Goal: Complete application form: Complete application form

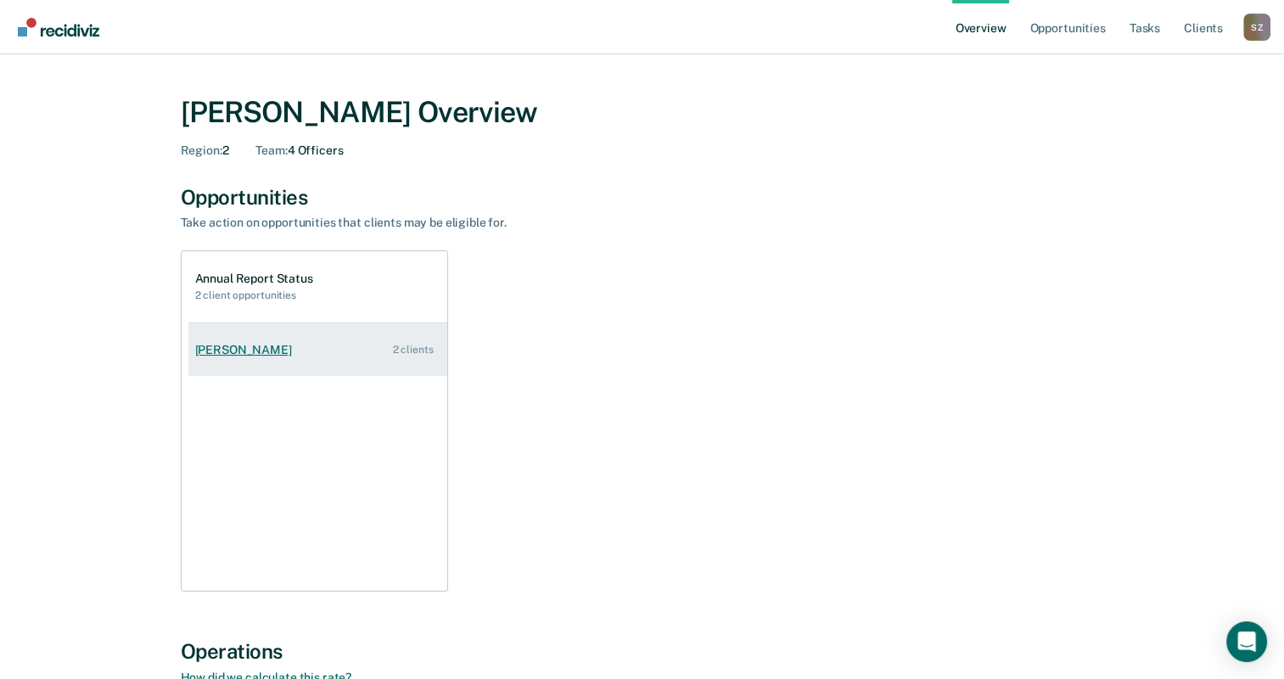
click at [315, 350] on link "Shannon Johnson 2 clients" at bounding box center [317, 350] width 259 height 48
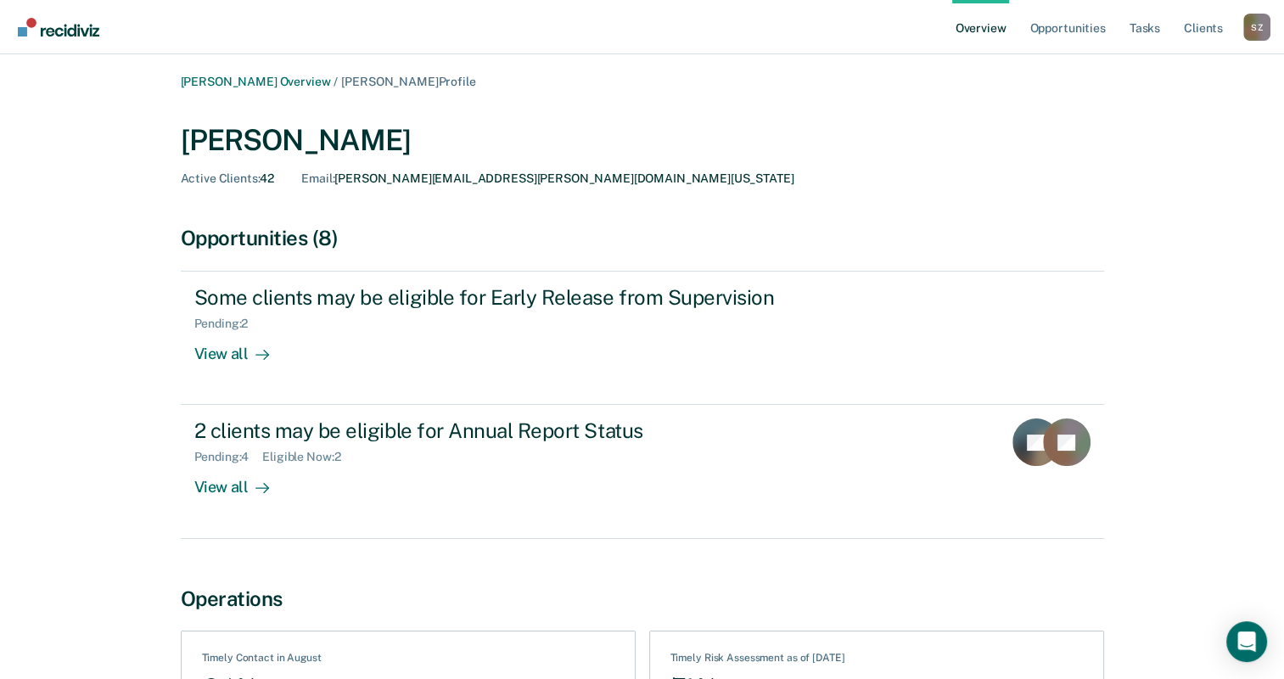
click at [979, 29] on link "Overview" at bounding box center [981, 27] width 58 height 54
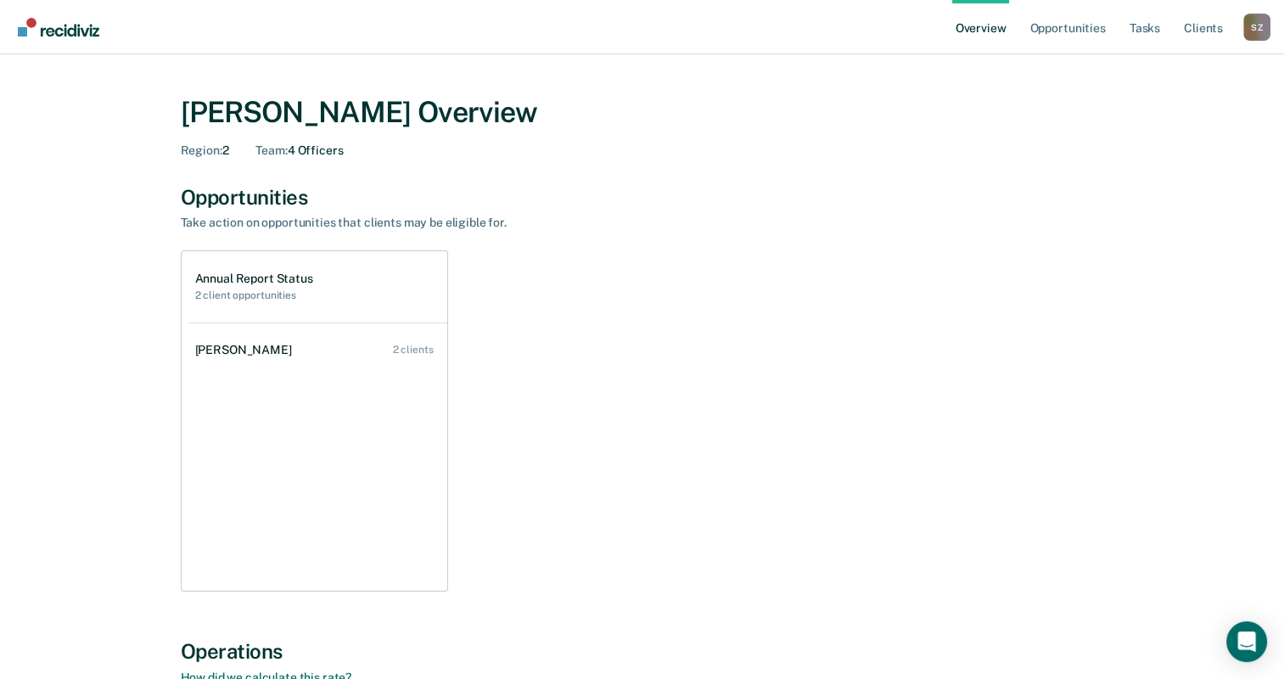
click at [258, 207] on div "Opportunities" at bounding box center [642, 197] width 923 height 25
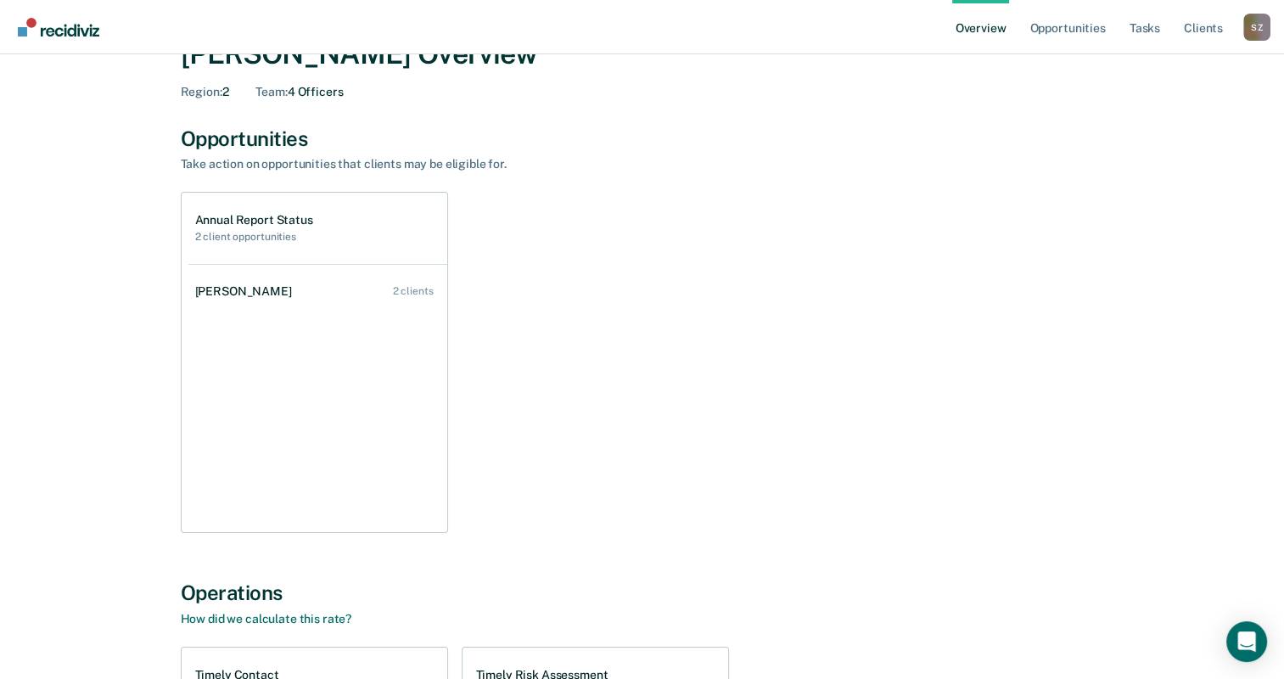
scroll to position [170, 0]
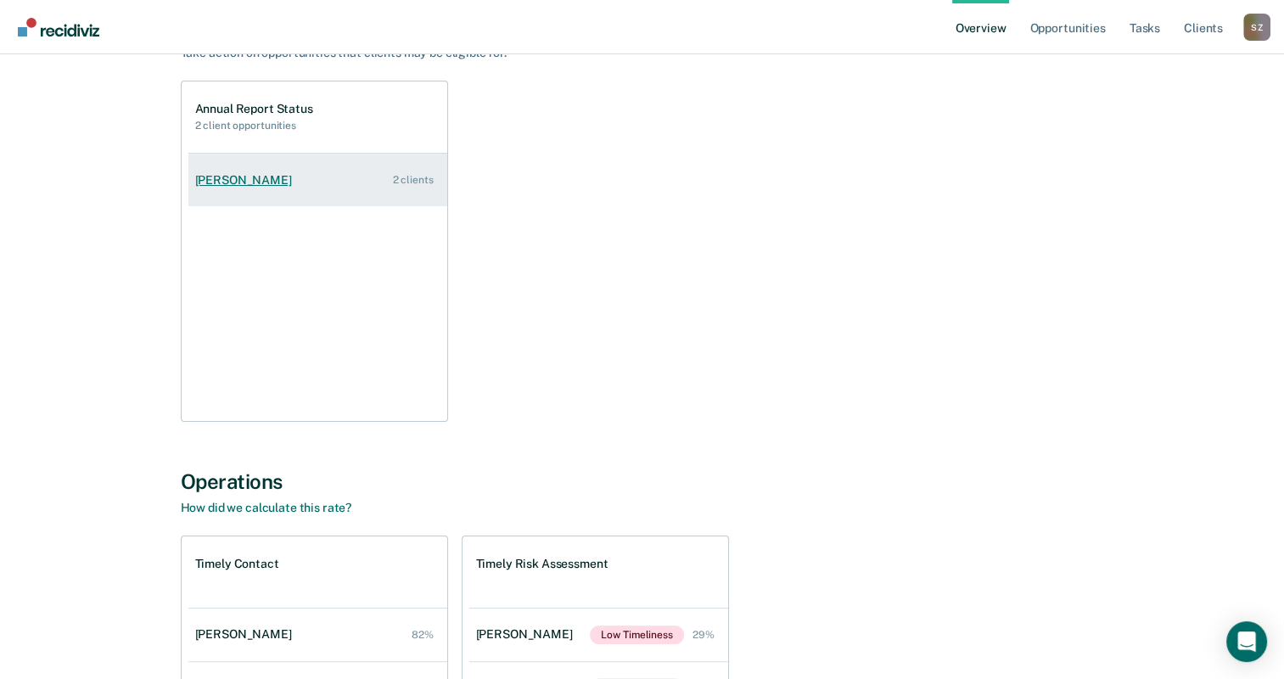
click at [271, 183] on div "Shannon Johnson" at bounding box center [247, 180] width 104 height 14
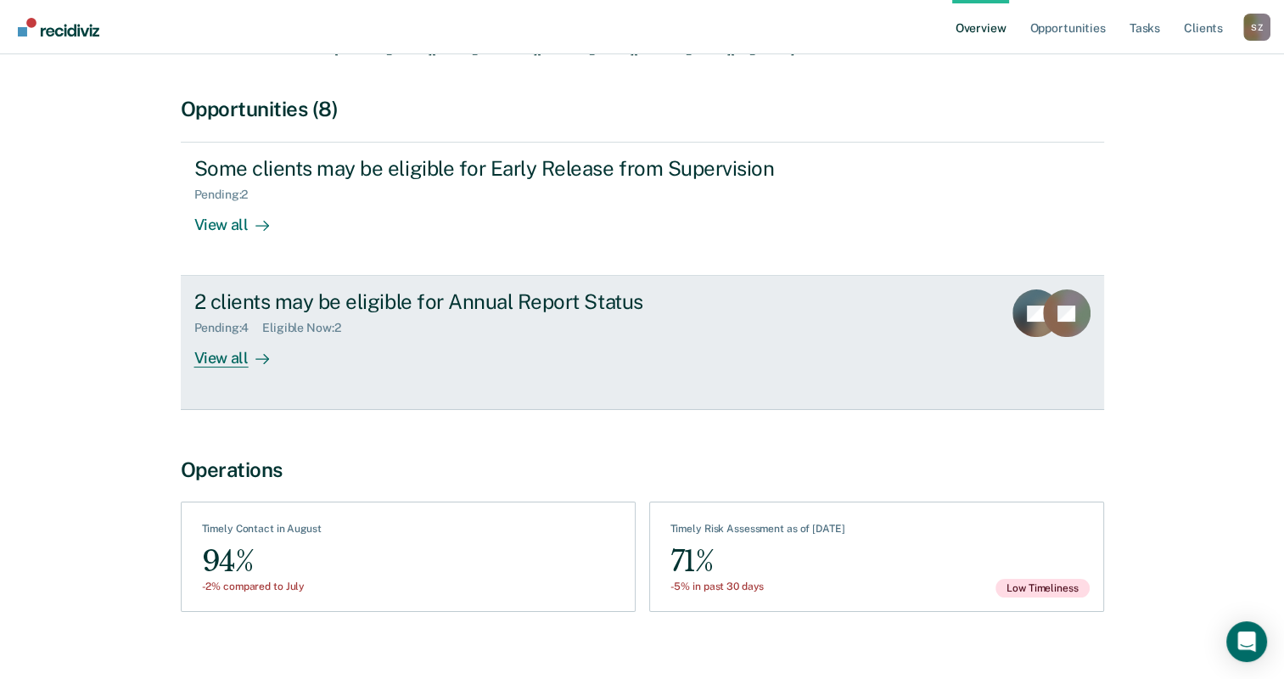
scroll to position [149, 0]
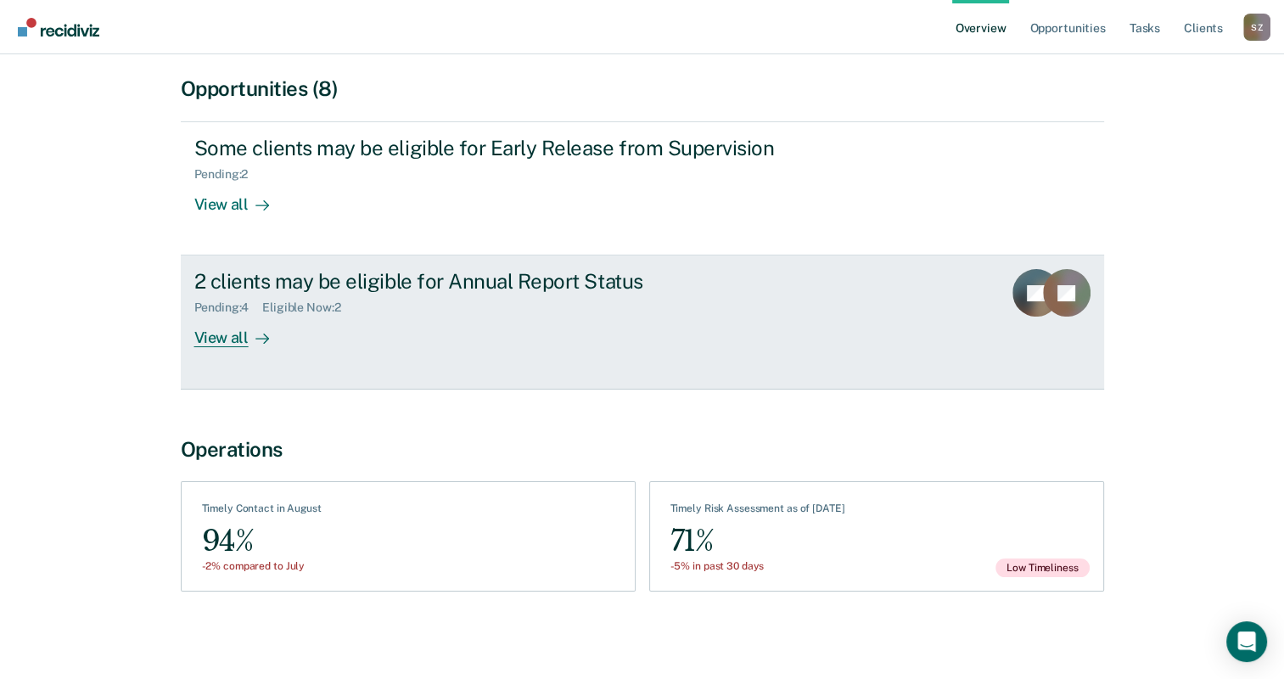
click at [249, 333] on div at bounding box center [259, 338] width 20 height 20
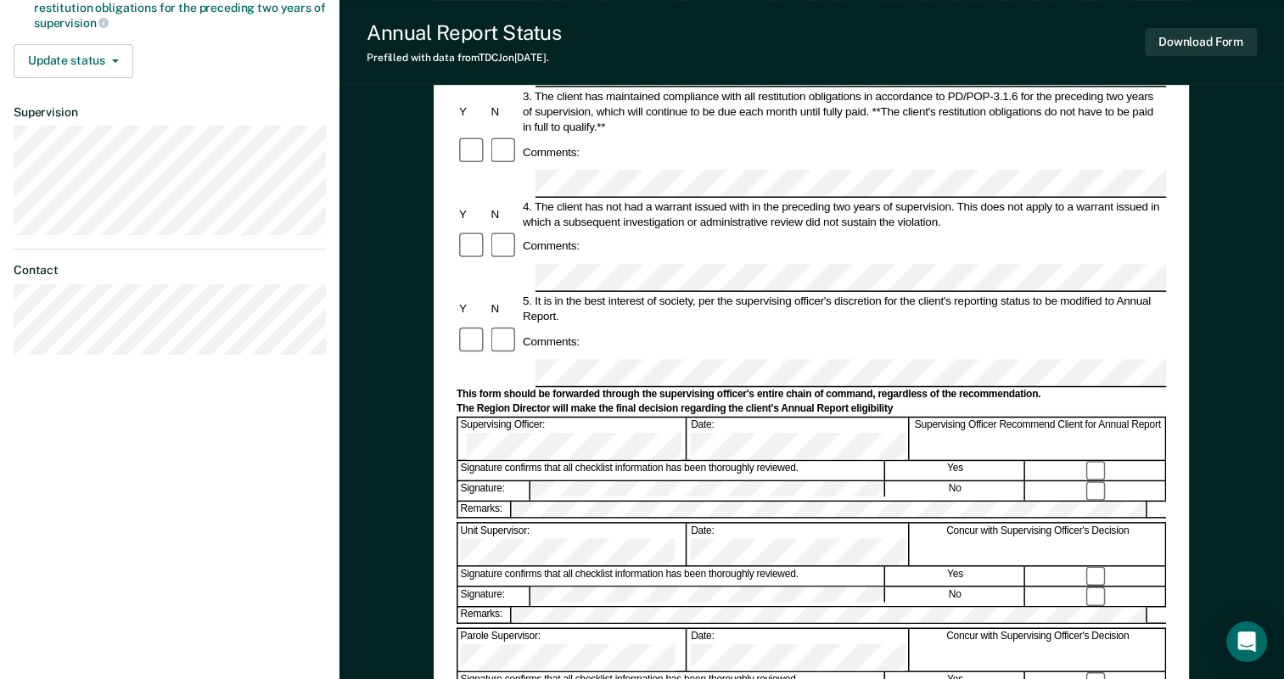
scroll to position [424, 0]
